Goal: Navigation & Orientation: Find specific page/section

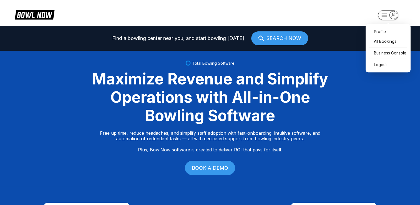
click at [386, 15] on rect "button" at bounding box center [388, 15] width 20 height 10
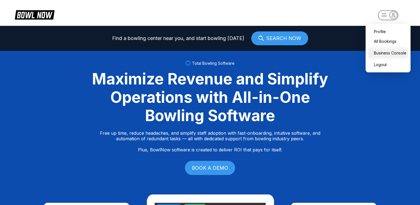
click at [383, 54] on div "Business Console" at bounding box center [387, 53] width 39 height 10
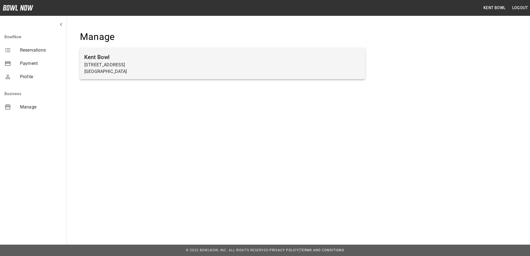
click at [104, 64] on p "[STREET_ADDRESS]" at bounding box center [222, 65] width 276 height 7
